Goal: Find contact information: Find contact information

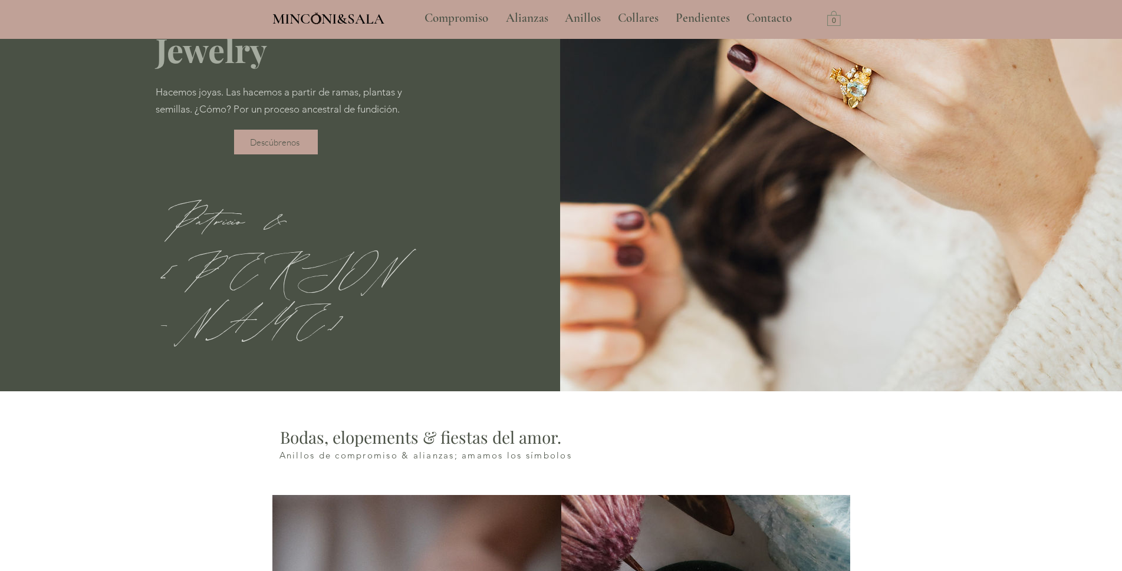
type input "**********"
select select "**********"
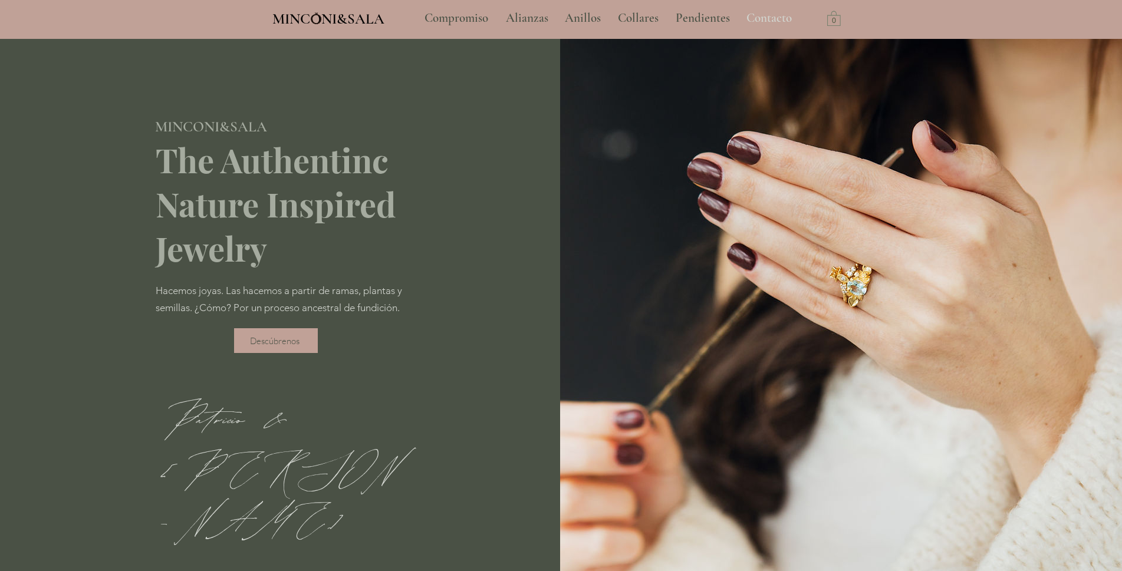
click at [768, 17] on p "Contacto" at bounding box center [769, 18] width 57 height 29
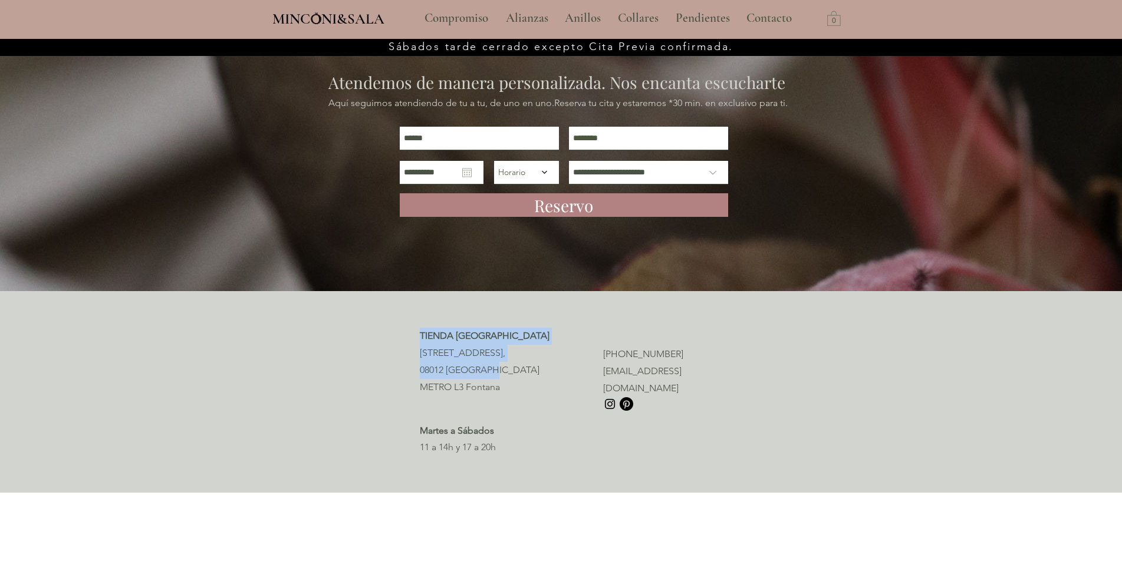
drag, startPoint x: 706, startPoint y: 370, endPoint x: 629, endPoint y: 379, distance: 77.2
click at [590, 370] on section "TIENDA BARCELONA [STREET_ADDRESS], 08012 [GEOGRAPHIC_DATA] [GEOGRAPHIC_DATA] [P…" at bounding box center [561, 392] width 1122 height 202
click at [699, 375] on p "[EMAIL_ADDRESS][DOMAIN_NAME]" at bounding box center [652, 380] width 99 height 34
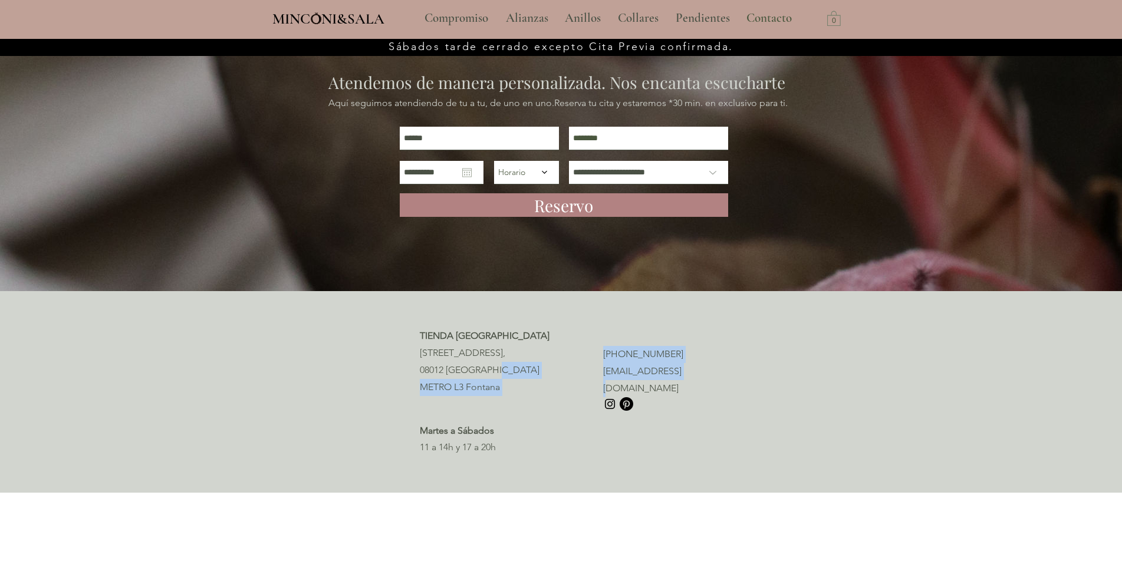
drag, startPoint x: 595, startPoint y: 372, endPoint x: 676, endPoint y: 371, distance: 81.4
click at [676, 371] on div "TIENDA BARCELONA [STREET_ADDRESS], 08012 [GEOGRAPHIC_DATA] [GEOGRAPHIC_DATA] [P…" at bounding box center [561, 392] width 283 height 129
click at [719, 379] on div at bounding box center [561, 392] width 1122 height 202
drag, startPoint x: 707, startPoint y: 373, endPoint x: 750, endPoint y: 379, distance: 43.5
click at [750, 379] on div at bounding box center [561, 392] width 1122 height 202
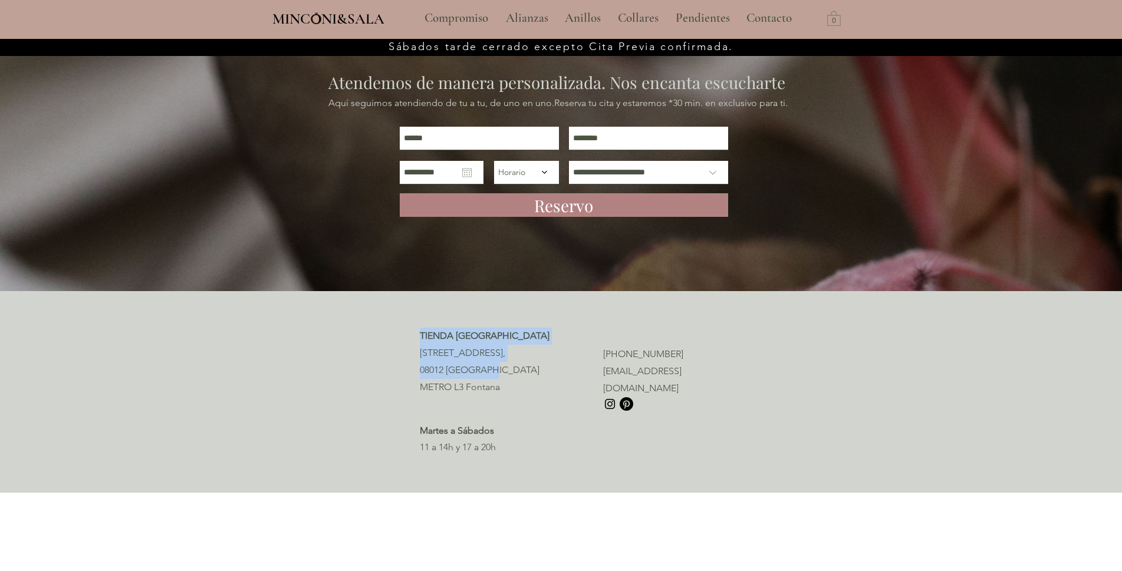
drag, startPoint x: 595, startPoint y: 371, endPoint x: 710, endPoint y: 369, distance: 115.0
click at [710, 369] on section "TIENDA BARCELONA [STREET_ADDRESS], 08012 [GEOGRAPHIC_DATA] [GEOGRAPHIC_DATA] [P…" at bounding box center [561, 392] width 1122 height 202
click at [703, 375] on div at bounding box center [561, 392] width 1122 height 202
